Goal: Task Accomplishment & Management: Manage account settings

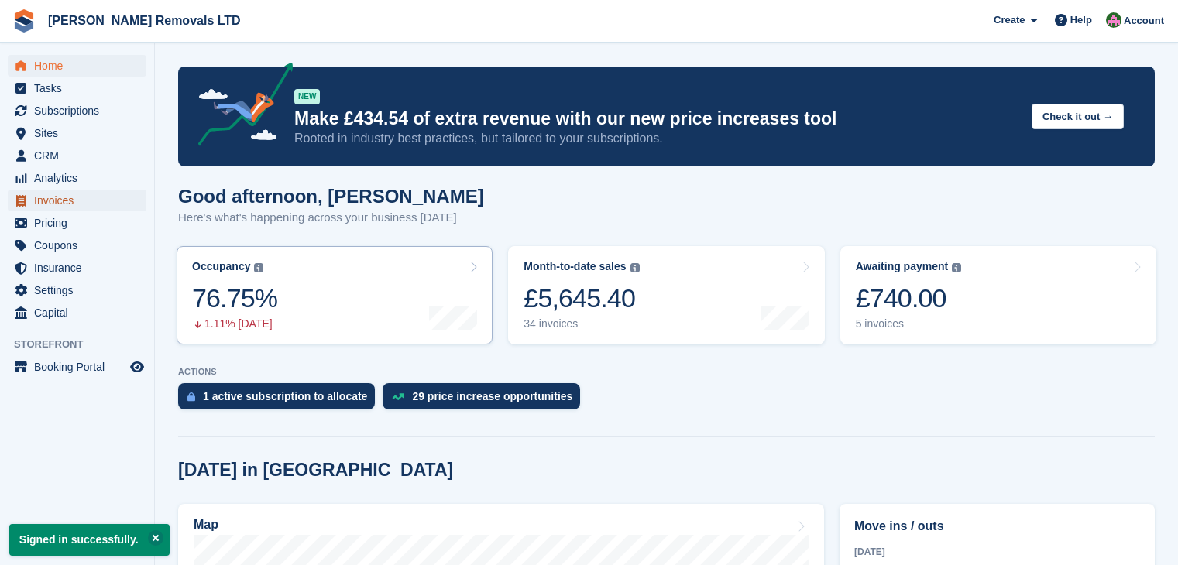
drag, startPoint x: 0, startPoint y: 0, endPoint x: 465, endPoint y: 295, distance: 550.4
click at [43, 196] on span "Invoices" at bounding box center [80, 201] width 93 height 22
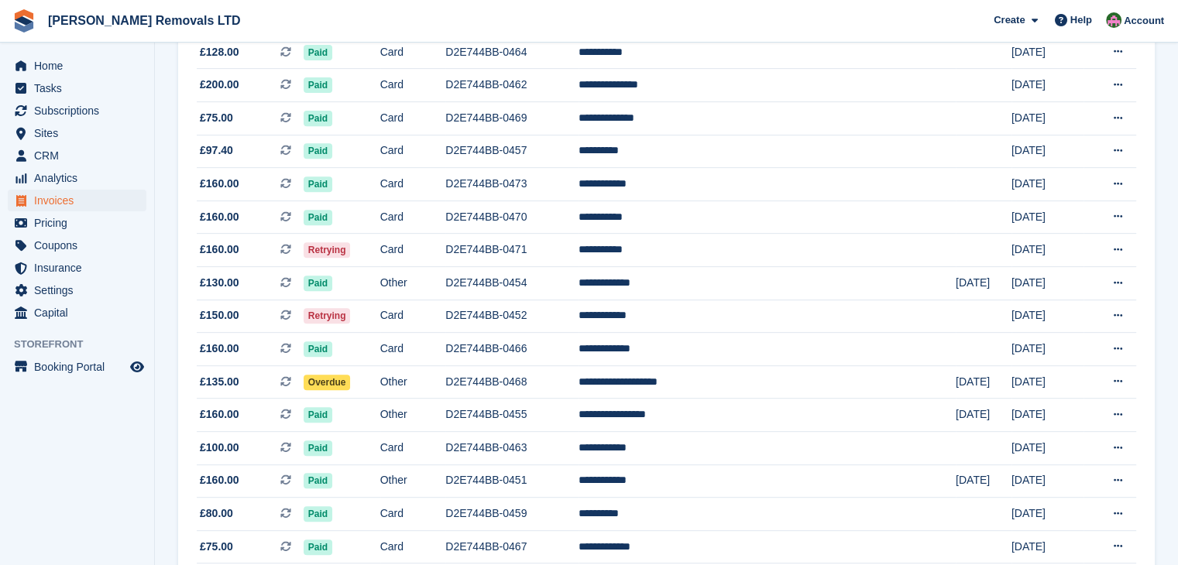
scroll to position [697, 0]
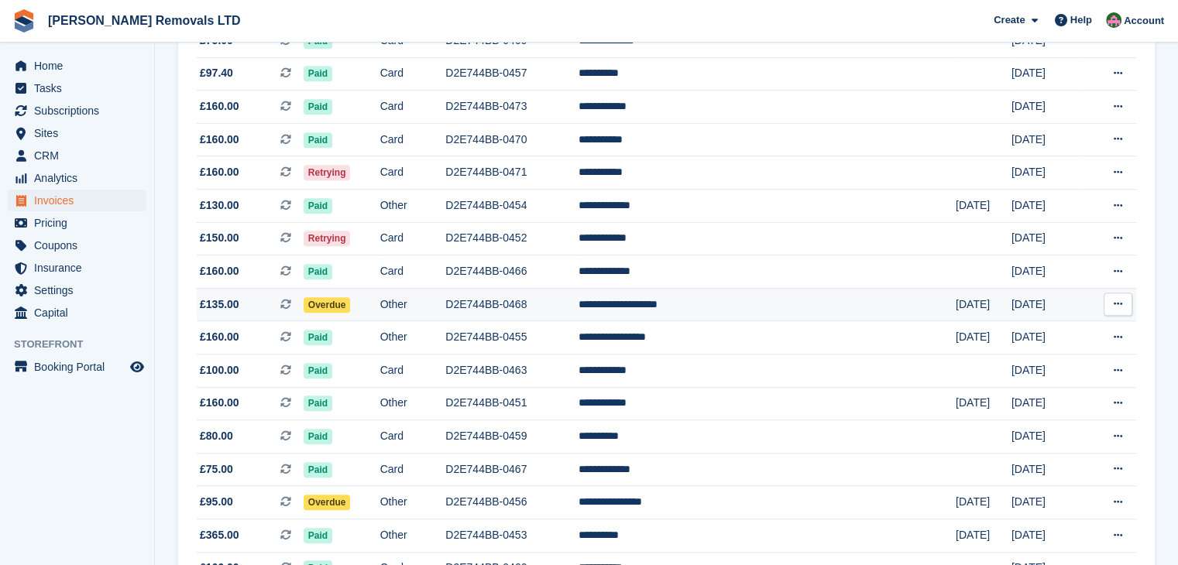
click at [446, 308] on td "Other" at bounding box center [413, 304] width 66 height 33
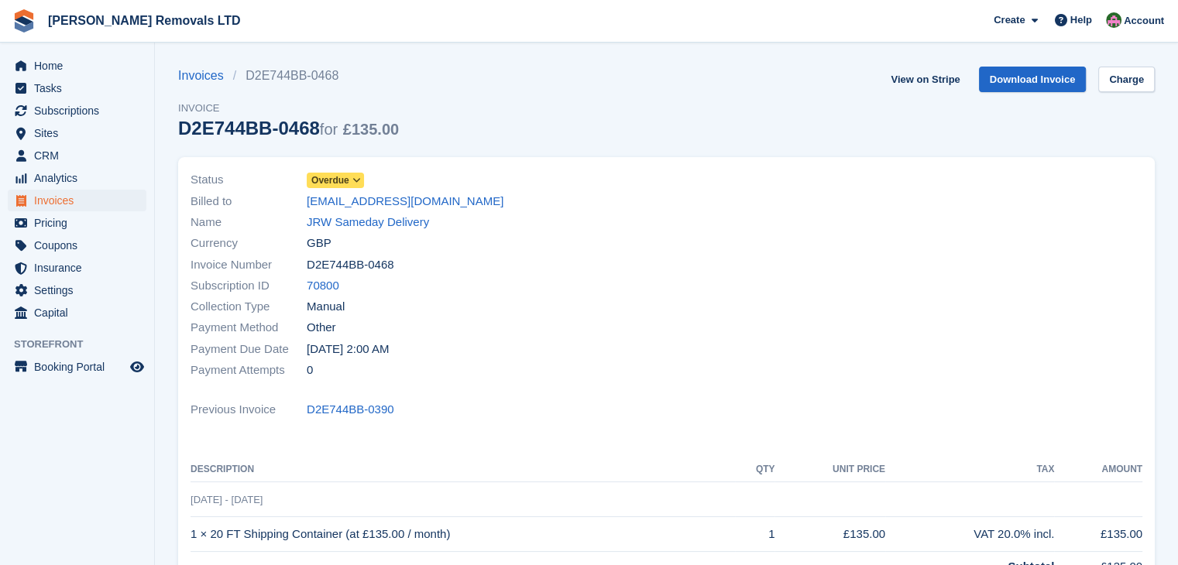
drag, startPoint x: 315, startPoint y: 132, endPoint x: 177, endPoint y: 127, distance: 137.9
click at [178, 127] on div "D2E744BB-0468 for £135.00" at bounding box center [288, 128] width 221 height 21
copy div "D2E744BB-0468"
click at [340, 178] on span "Overdue" at bounding box center [330, 180] width 38 height 14
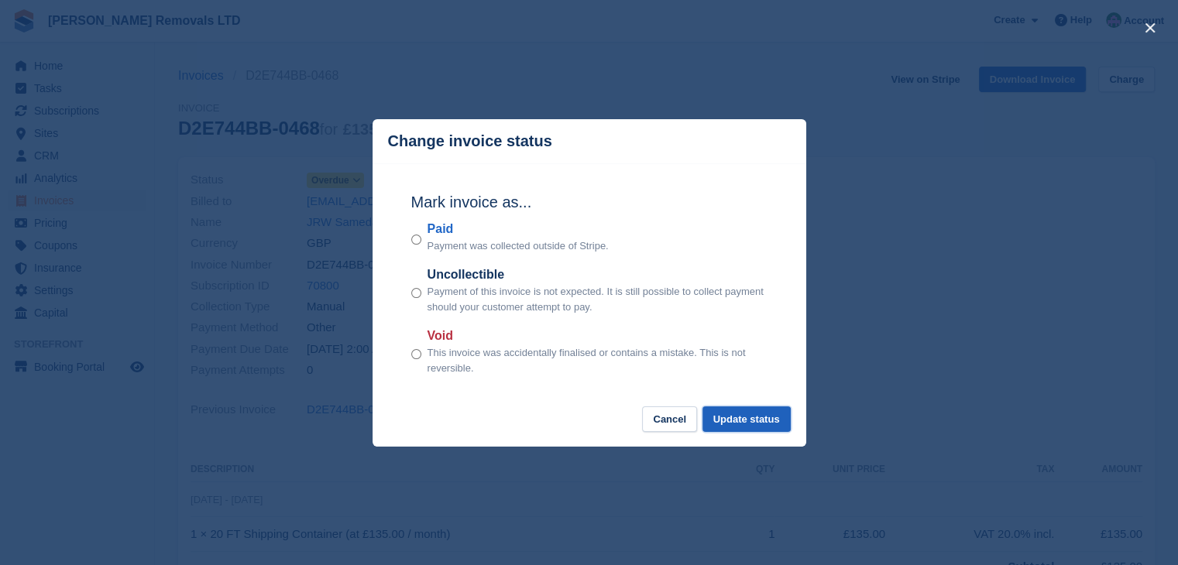
click at [721, 425] on button "Update status" at bounding box center [746, 420] width 88 height 26
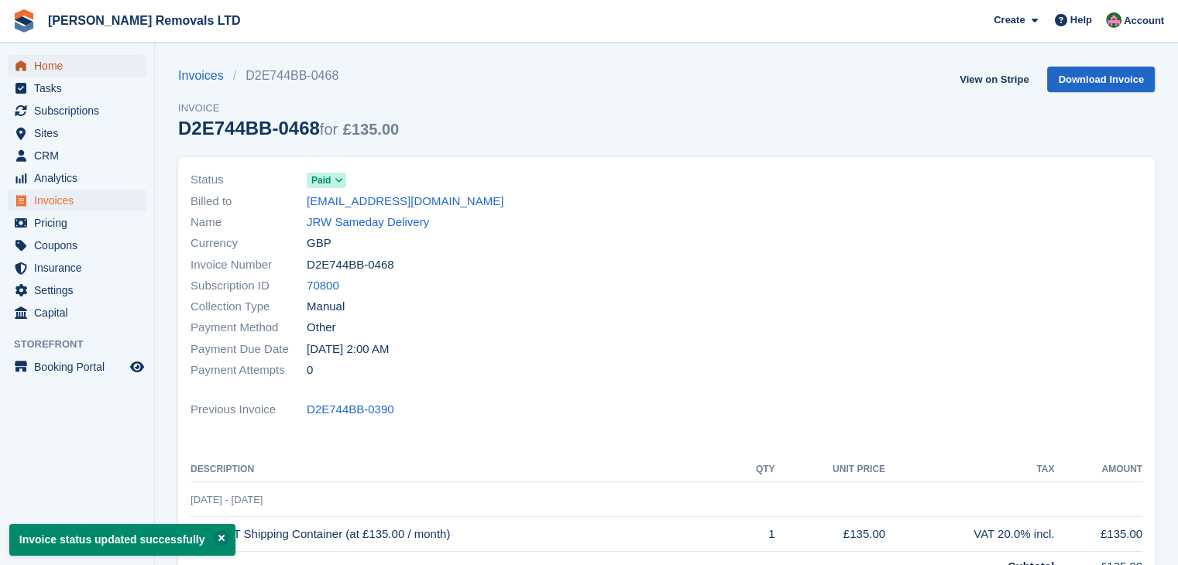
click at [51, 57] on span "Home" at bounding box center [80, 66] width 93 height 22
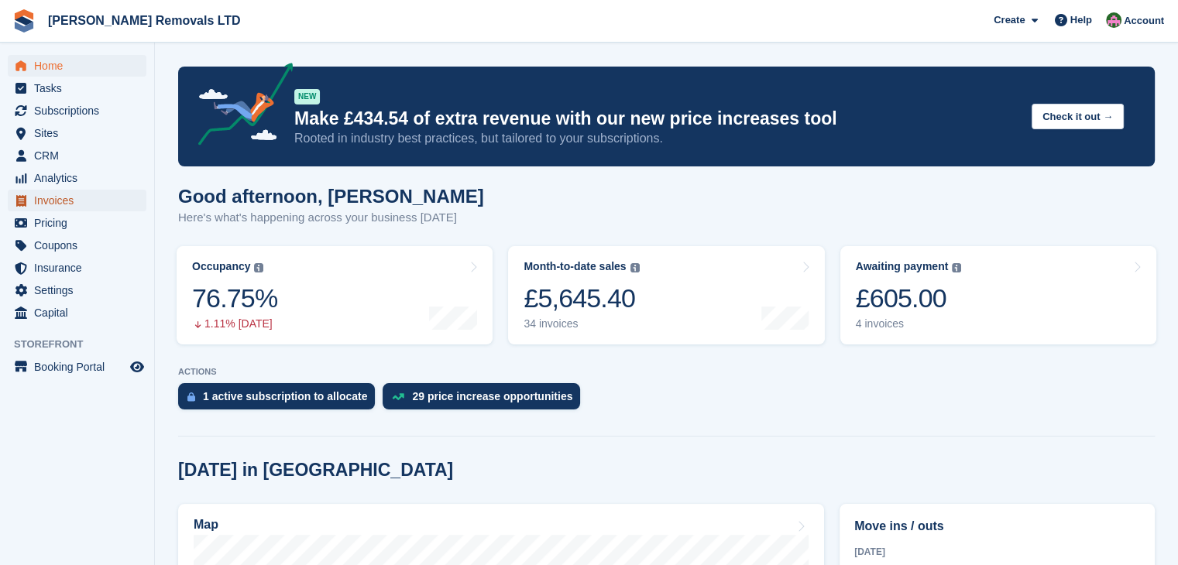
click at [50, 207] on span "Invoices" at bounding box center [80, 201] width 93 height 22
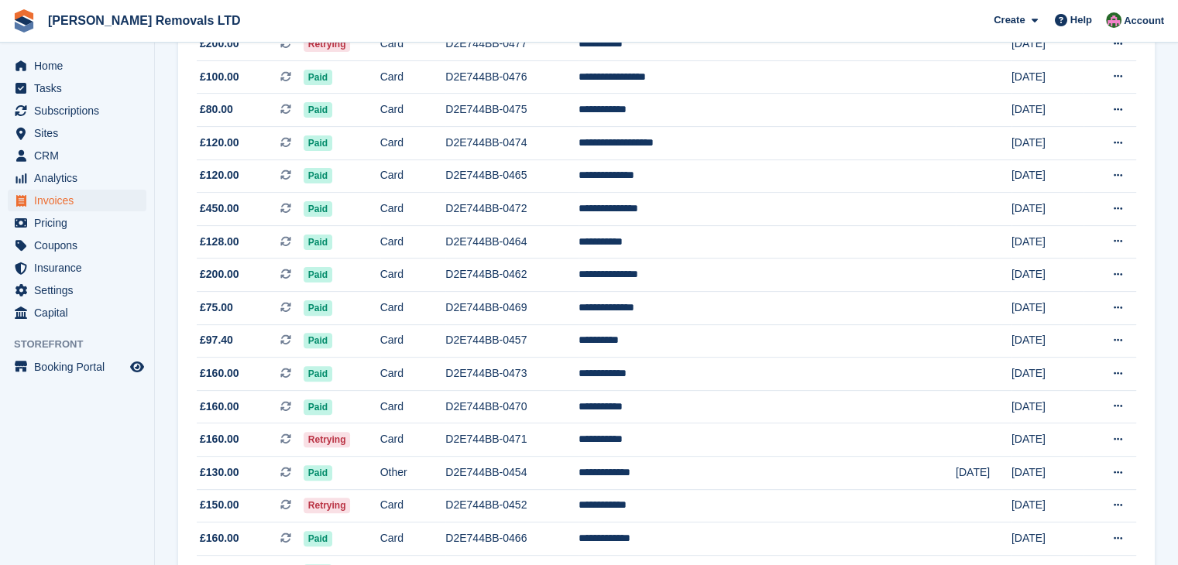
scroll to position [542, 0]
